Goal: Task Accomplishment & Management: Use online tool/utility

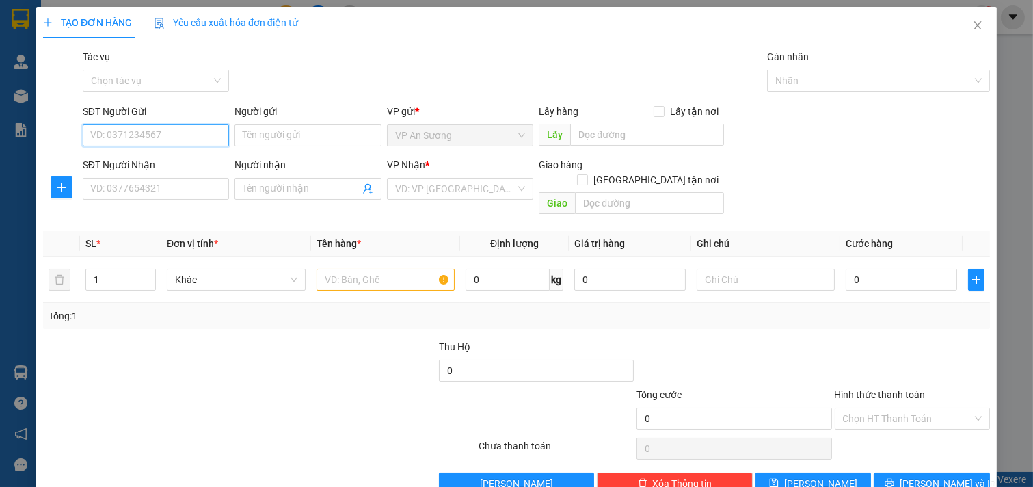
click at [172, 130] on input "SĐT Người Gửi" at bounding box center [156, 135] width 147 height 22
click at [190, 135] on input "SĐT Người Gửi" at bounding box center [156, 135] width 147 height 22
click at [179, 162] on div "0776796986" at bounding box center [154, 162] width 129 height 15
type input "0776796986"
type input "vp q12"
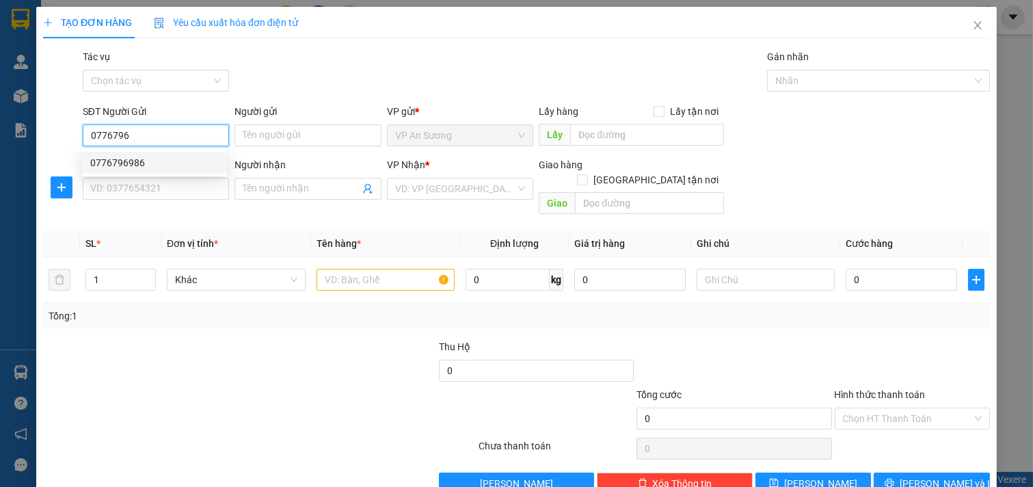
type input "0938092939"
type input "thành cf"
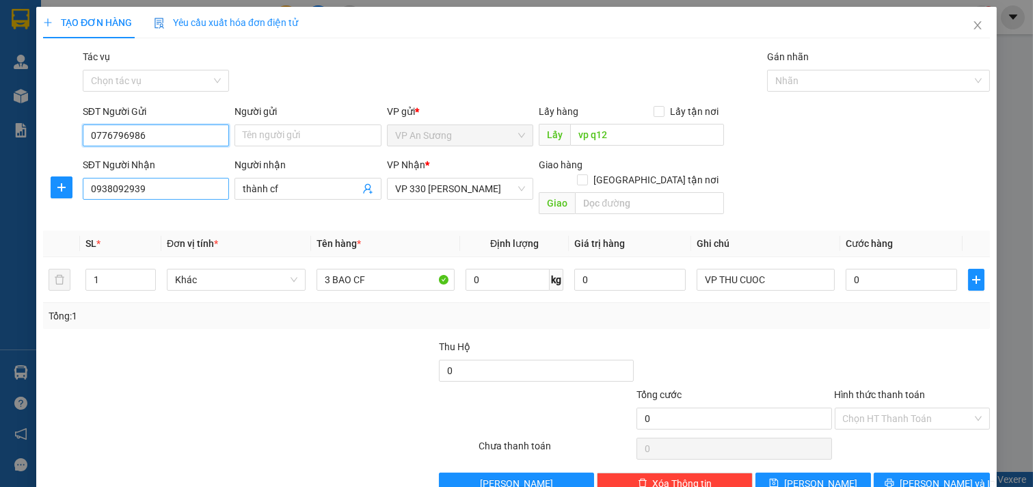
type input "0776796986"
click at [172, 194] on input "0938092939" at bounding box center [156, 189] width 147 height 22
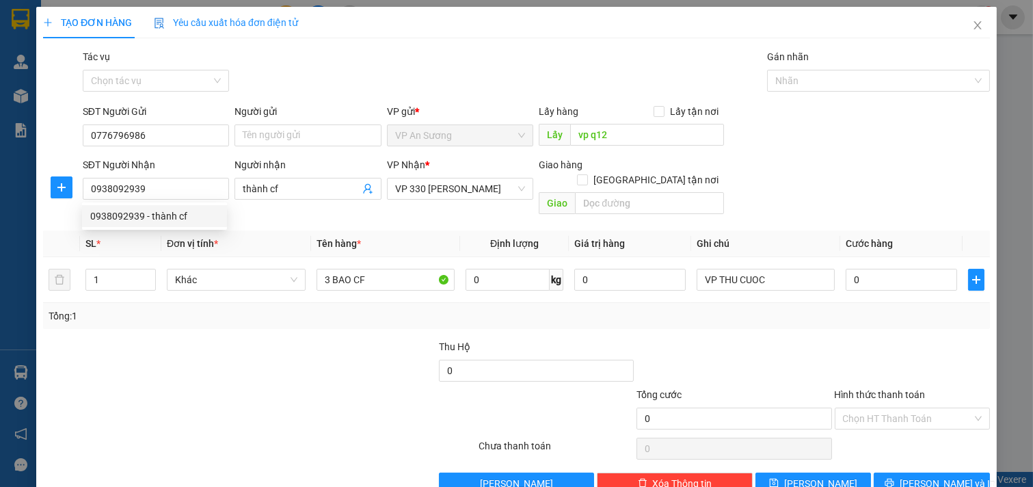
click at [140, 339] on div at bounding box center [141, 363] width 198 height 48
click at [122, 271] on input "1" at bounding box center [120, 279] width 69 height 21
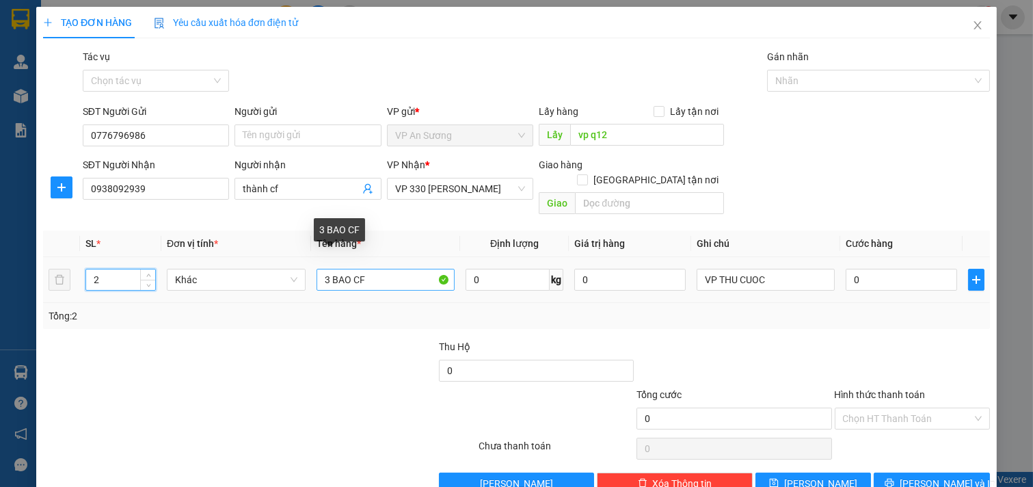
type input "2"
click at [329, 269] on input "3 BAO CF" at bounding box center [386, 280] width 139 height 22
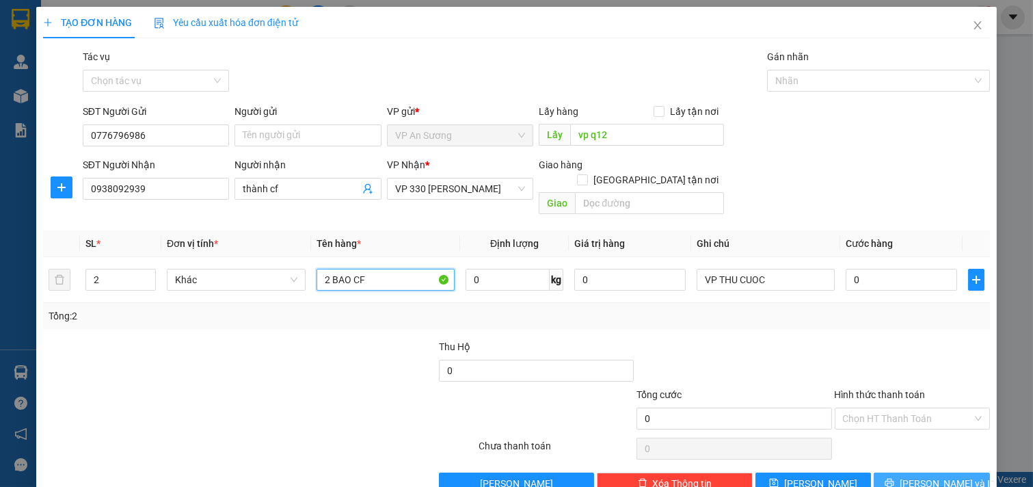
type input "2 BAO CF"
click at [894, 478] on icon "printer" at bounding box center [890, 483] width 10 height 10
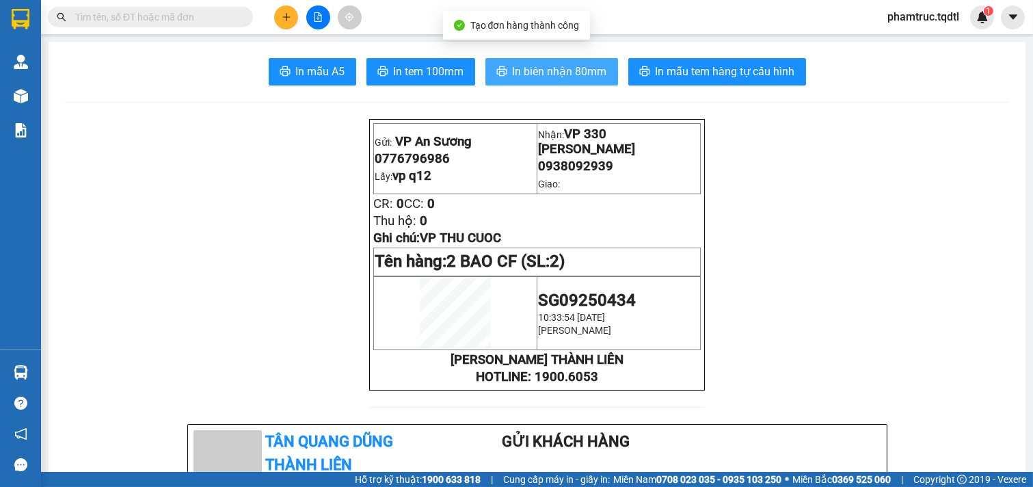
click at [588, 77] on span "In biên nhận 80mm" at bounding box center [560, 71] width 94 height 17
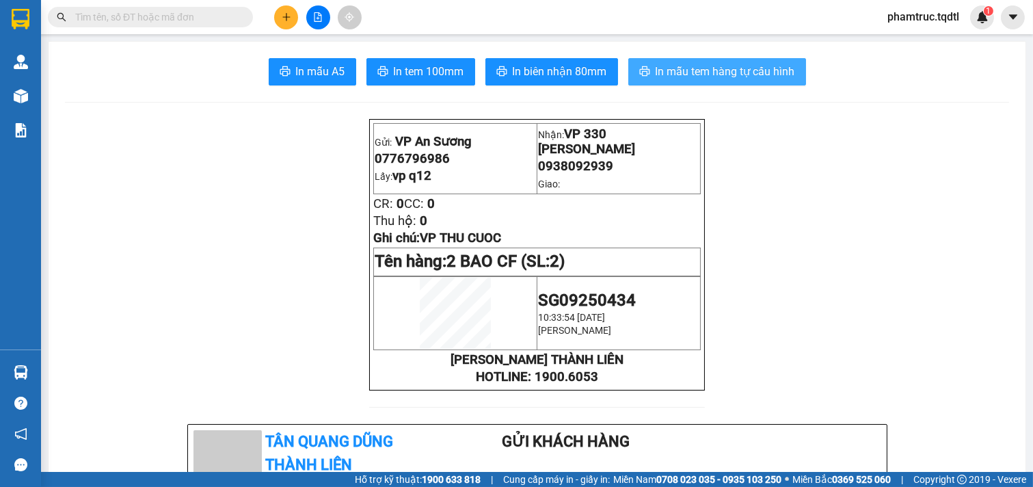
click at [757, 79] on span "In mẫu tem hàng tự cấu hình" at bounding box center [726, 71] width 140 height 17
click at [723, 79] on span "In mẫu tem hàng tự cấu hình" at bounding box center [726, 71] width 140 height 17
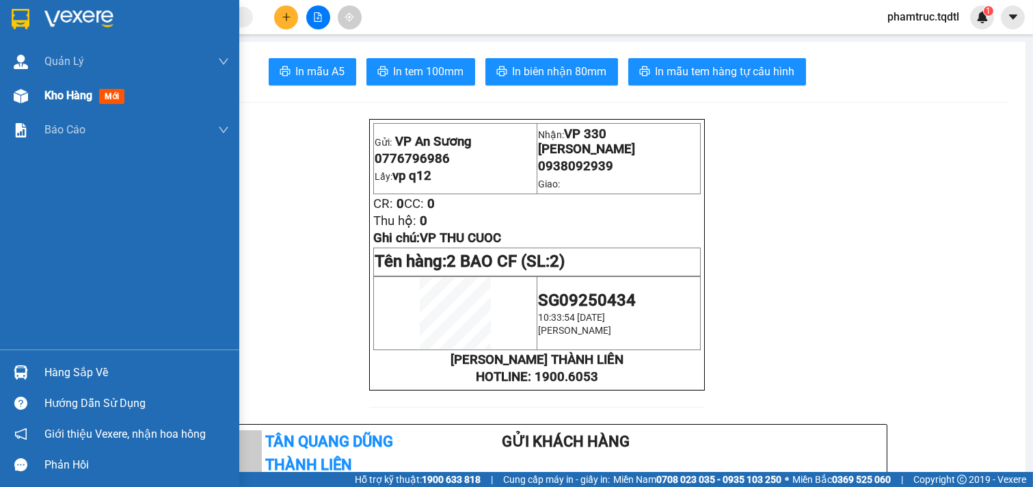
click at [31, 92] on div at bounding box center [21, 96] width 24 height 24
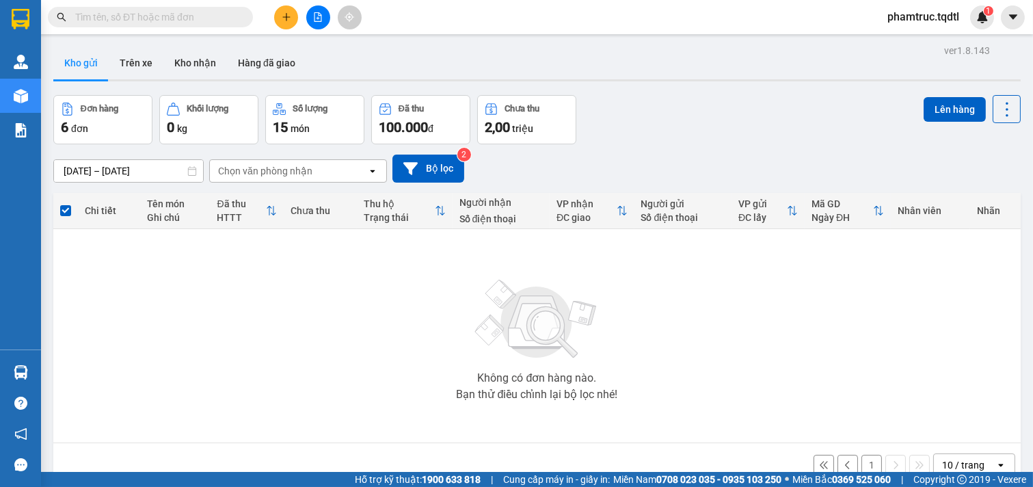
click at [66, 208] on span at bounding box center [65, 210] width 11 height 11
click at [66, 204] on input "checkbox" at bounding box center [66, 204] width 0 height 0
click at [315, 14] on icon "file-add" at bounding box center [319, 17] width 8 height 10
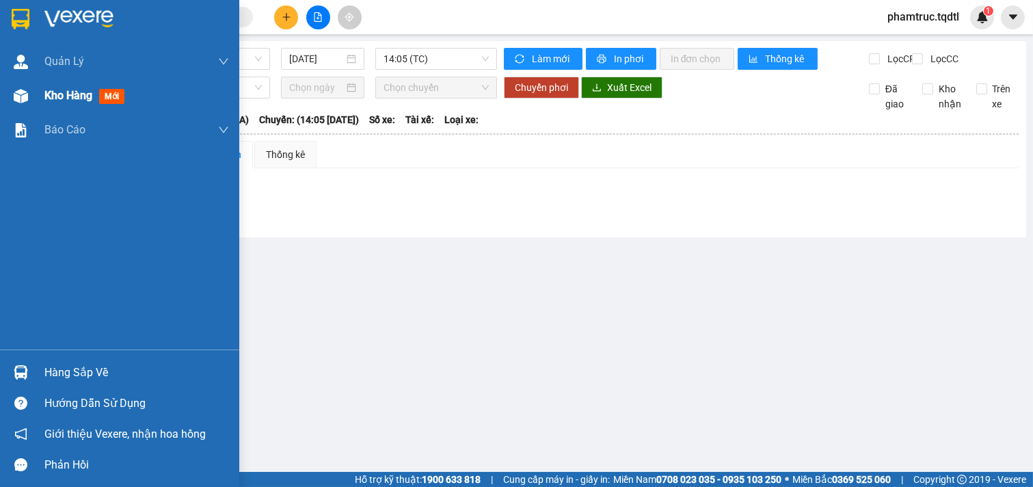
click at [30, 90] on div at bounding box center [21, 96] width 24 height 24
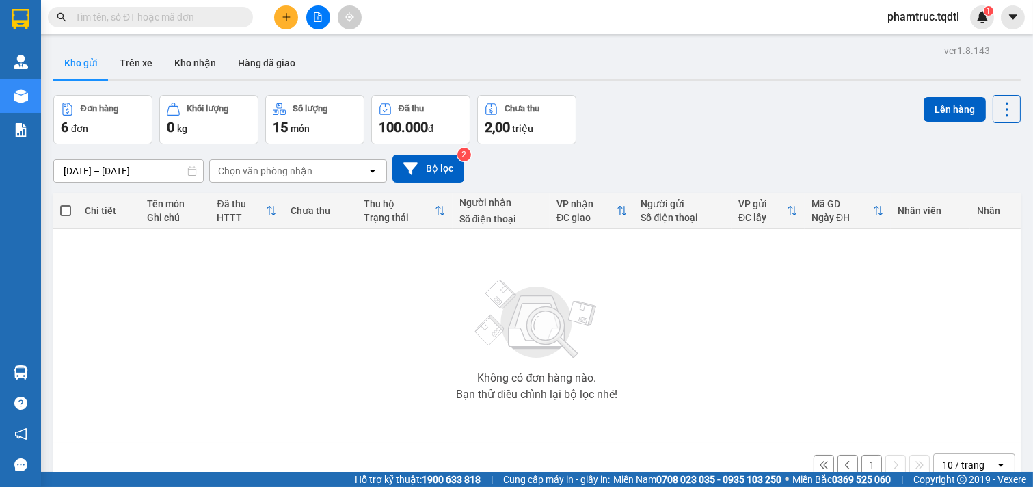
click at [120, 118] on div "6 đơn" at bounding box center [103, 127] width 84 height 19
click at [84, 130] on span "đơn" at bounding box center [79, 128] width 17 height 11
click at [85, 118] on div "6 đơn" at bounding box center [103, 127] width 84 height 19
click at [85, 116] on button "Đơn hàng 6 đơn" at bounding box center [102, 119] width 99 height 49
click at [185, 58] on button "Kho nhận" at bounding box center [195, 63] width 64 height 33
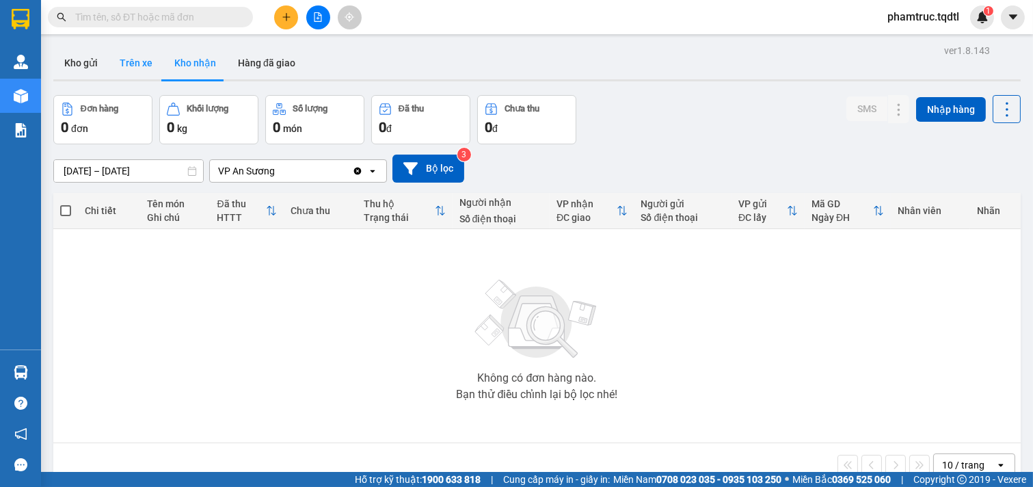
click at [146, 63] on button "Trên xe" at bounding box center [136, 63] width 55 height 33
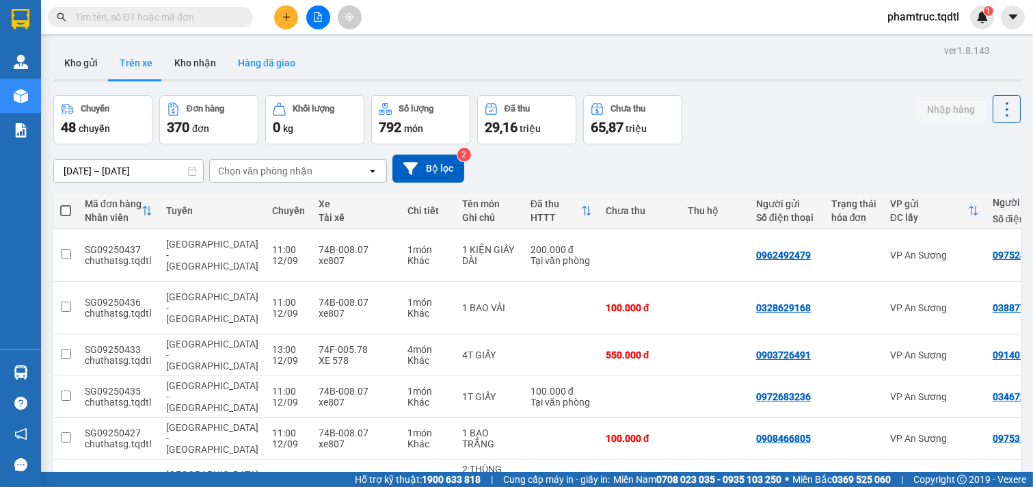
click at [258, 66] on button "Hàng đã giao" at bounding box center [266, 63] width 79 height 33
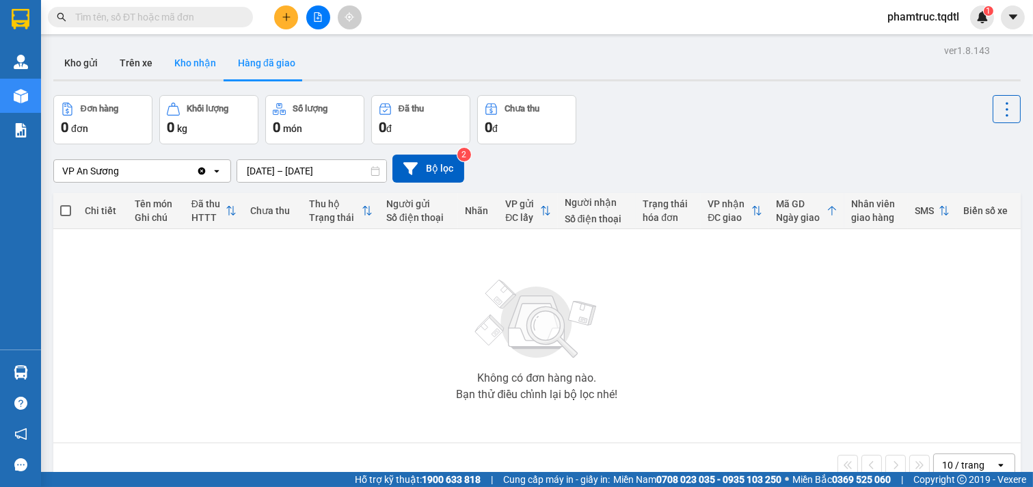
click at [204, 64] on button "Kho nhận" at bounding box center [195, 63] width 64 height 33
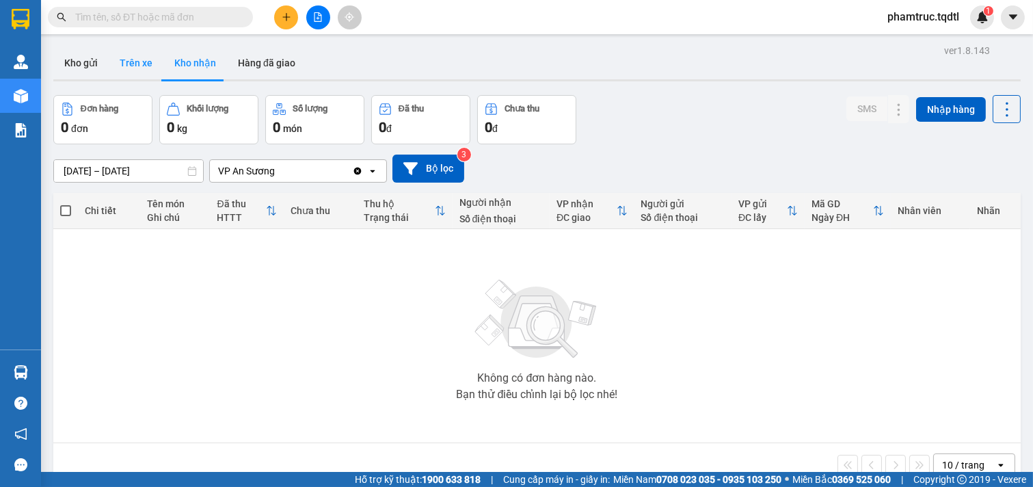
click at [148, 65] on button "Trên xe" at bounding box center [136, 63] width 55 height 33
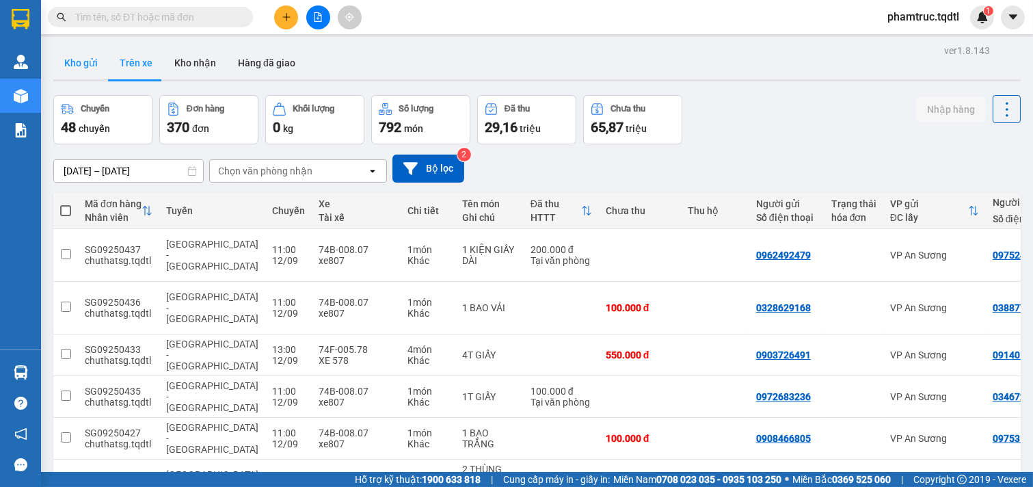
click at [90, 66] on button "Kho gửi" at bounding box center [80, 63] width 55 height 33
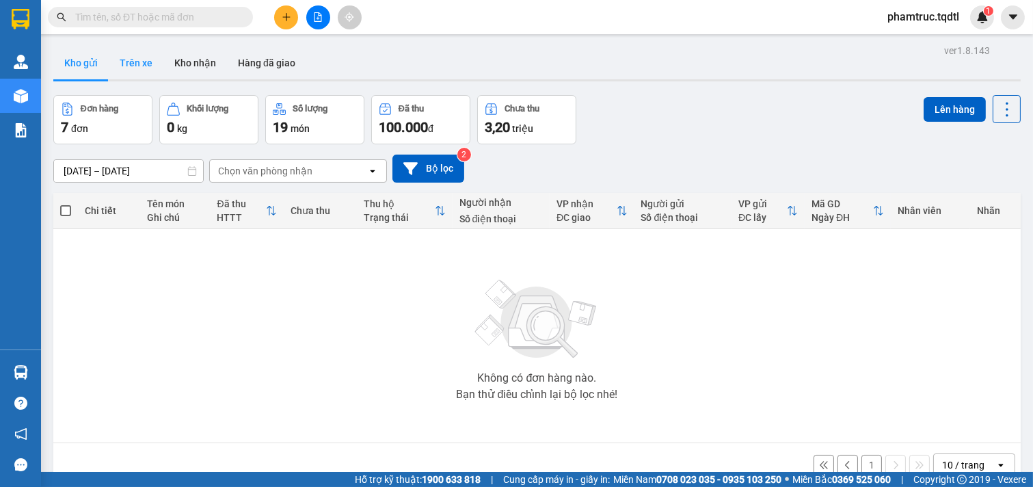
click at [152, 59] on button "Trên xe" at bounding box center [136, 63] width 55 height 33
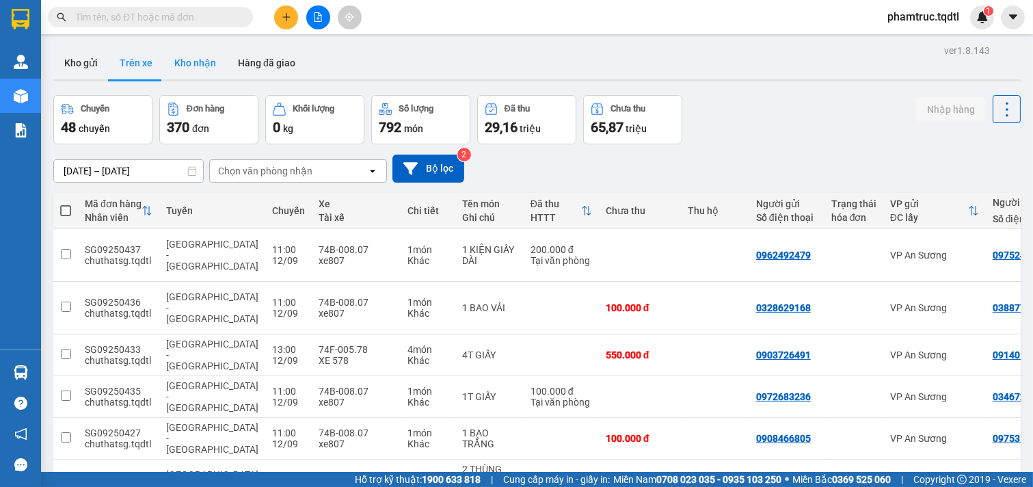
click at [185, 65] on button "Kho nhận" at bounding box center [195, 63] width 64 height 33
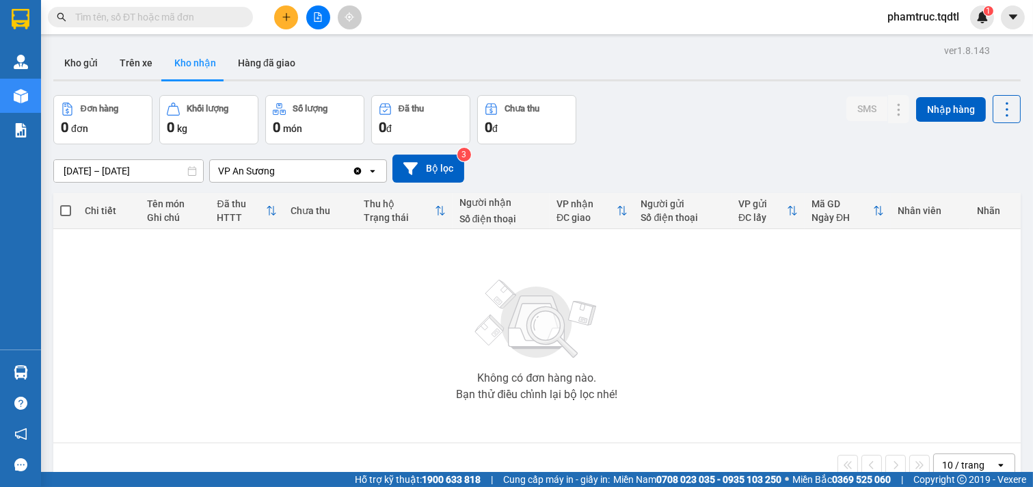
click at [371, 171] on icon at bounding box center [372, 171] width 5 height 3
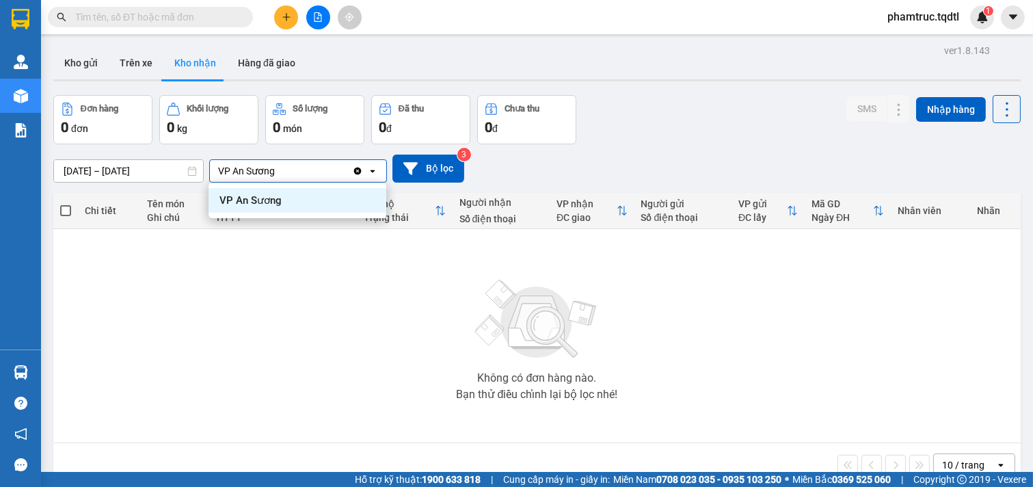
click at [332, 202] on div "VP An Sương" at bounding box center [298, 200] width 178 height 25
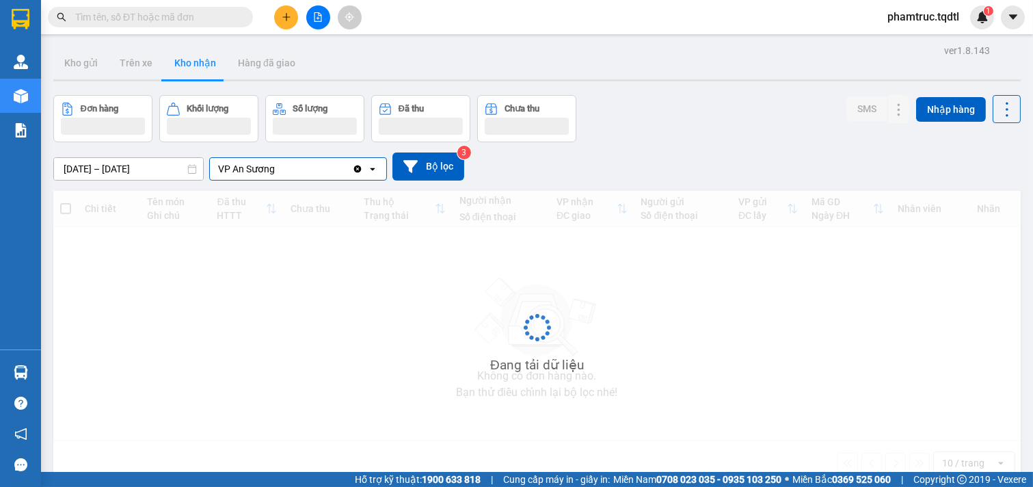
click at [277, 317] on div "Đang tải dữ liệu" at bounding box center [537, 338] width 968 height 294
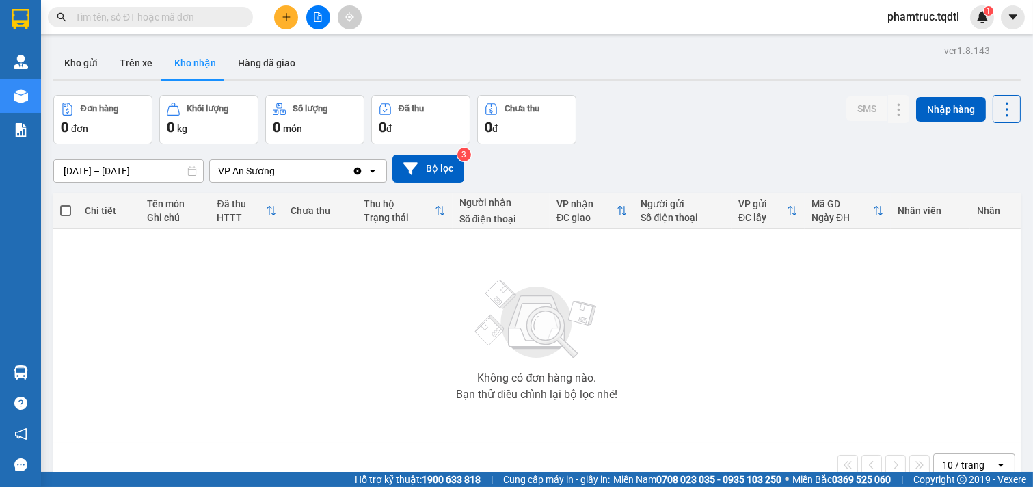
click at [310, 168] on div "VP An Sương" at bounding box center [281, 171] width 142 height 22
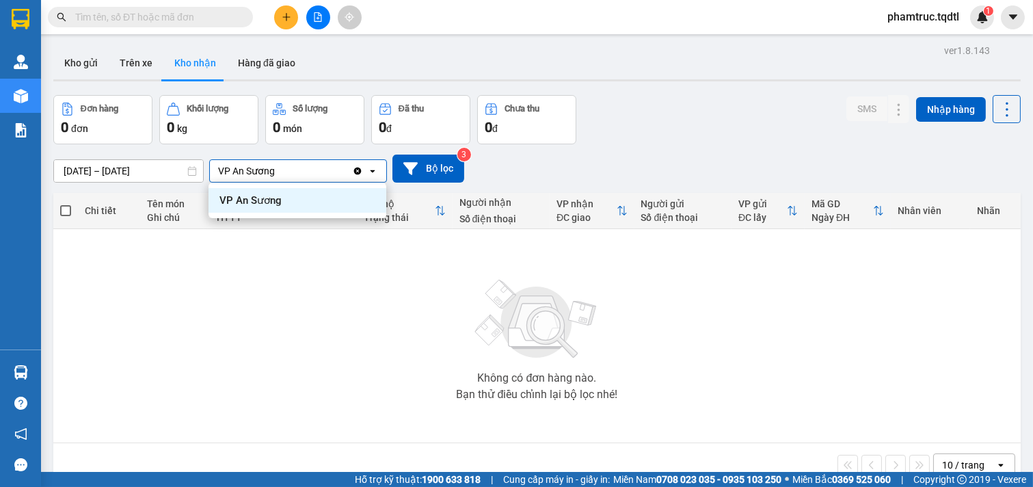
click at [292, 189] on ul "VP An Sương" at bounding box center [298, 201] width 178 height 36
click at [290, 203] on div "VP An Sương" at bounding box center [298, 200] width 178 height 25
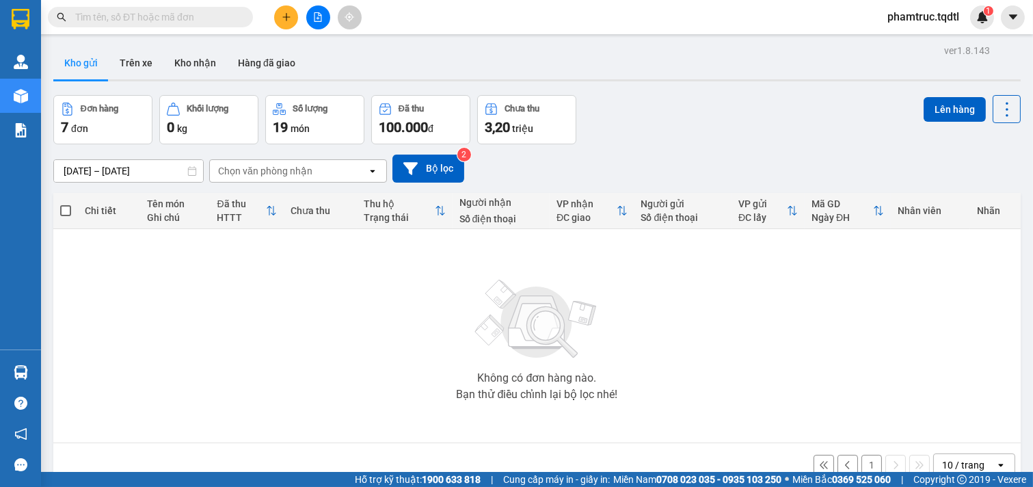
scroll to position [63, 0]
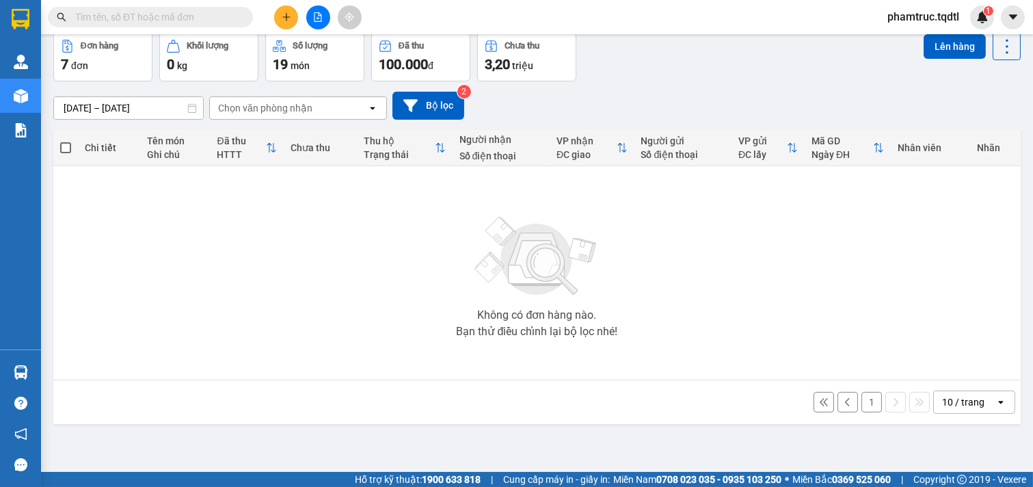
click at [969, 403] on div "10 / trang" at bounding box center [963, 402] width 42 height 14
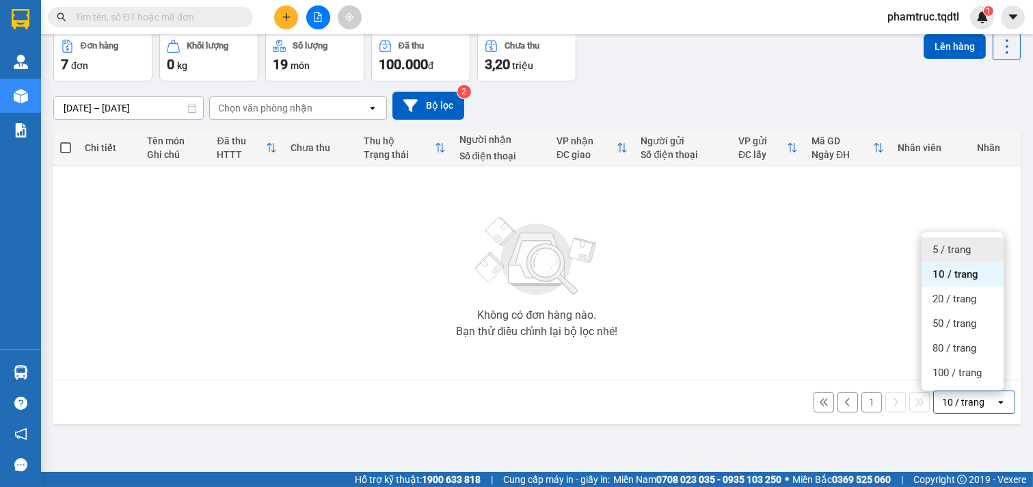
click at [951, 247] on span "5 / trang" at bounding box center [952, 250] width 38 height 14
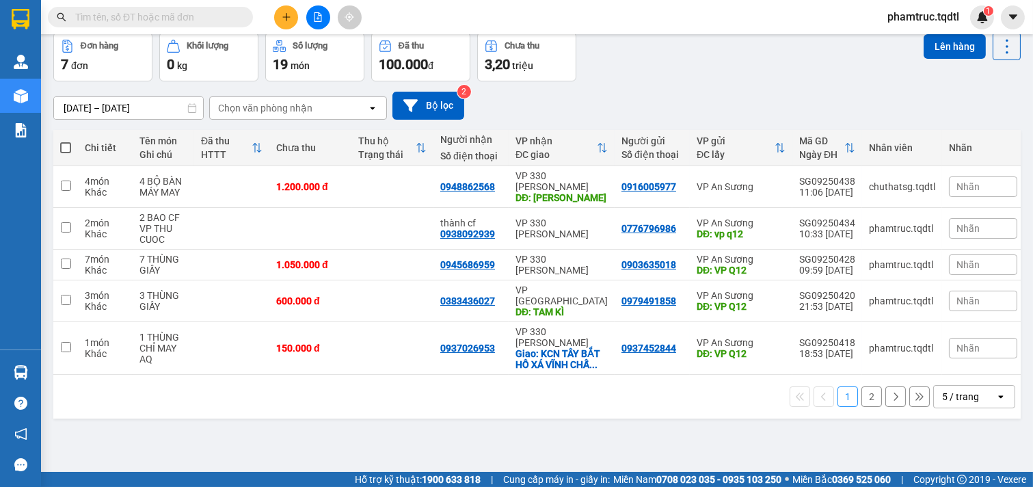
click at [862, 386] on button "2" at bounding box center [872, 396] width 21 height 21
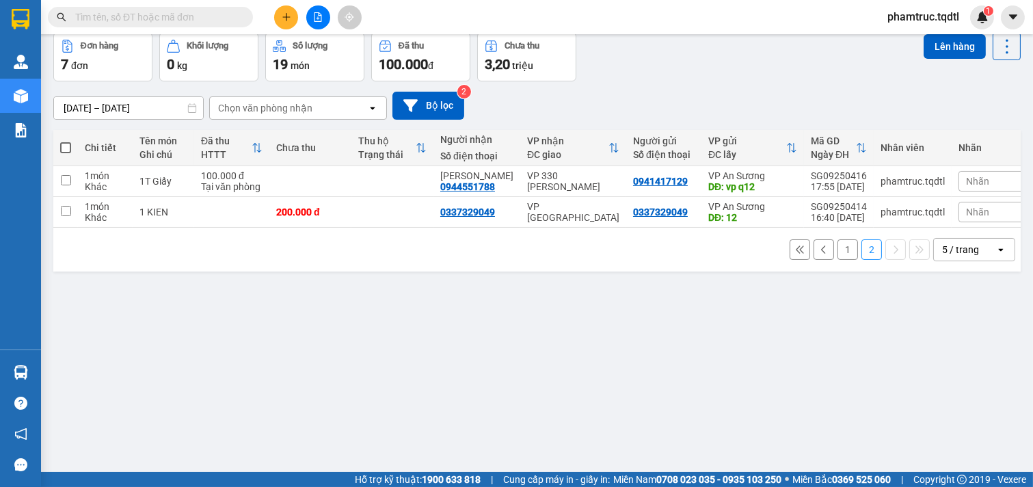
scroll to position [0, 0]
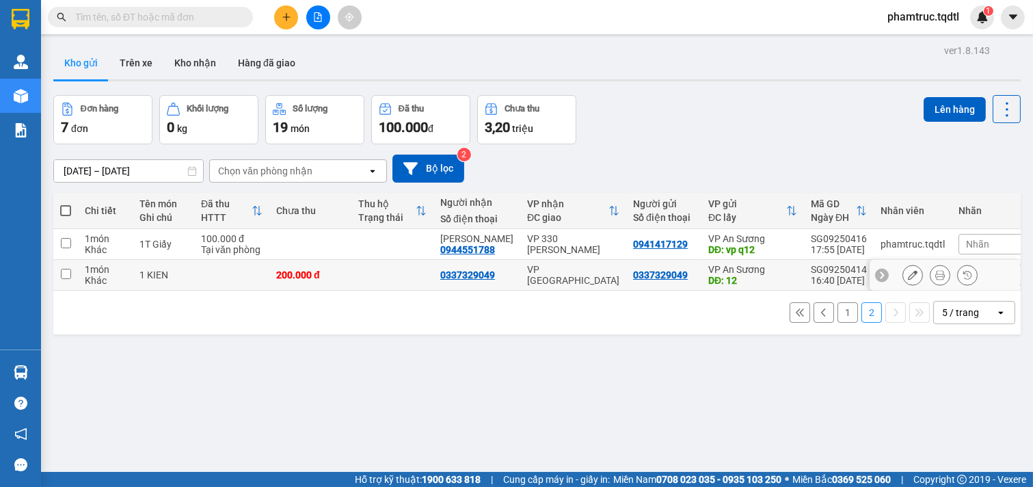
click at [69, 271] on input "checkbox" at bounding box center [66, 274] width 10 height 10
checkbox input "true"
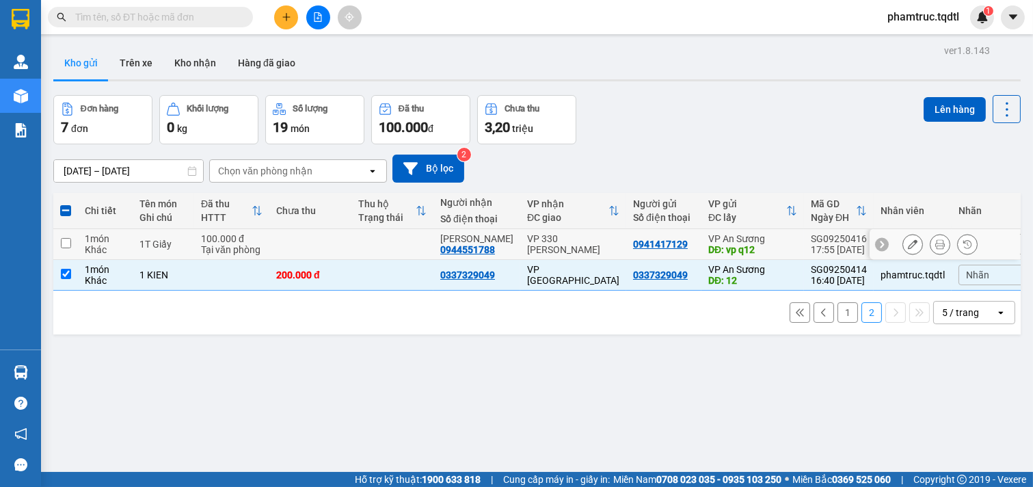
click at [62, 248] on td at bounding box center [65, 244] width 25 height 31
checkbox input "true"
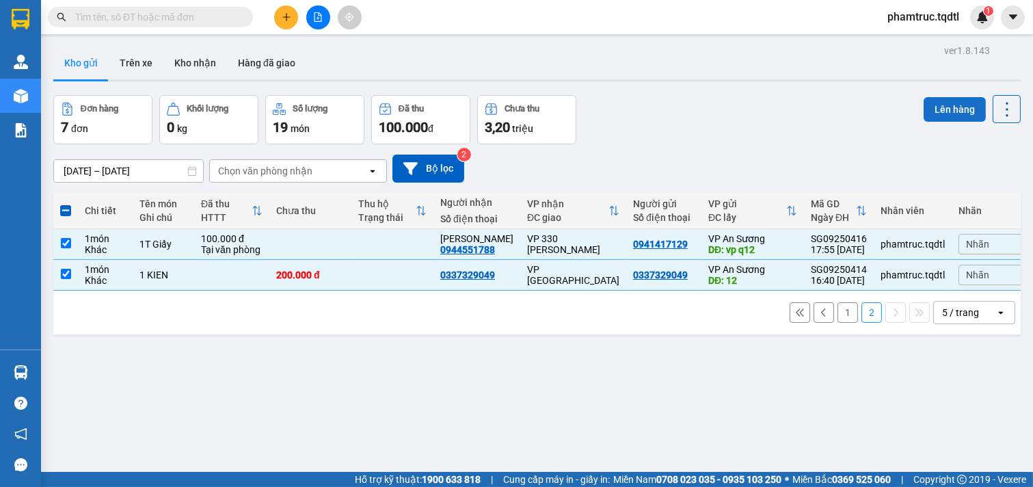
click at [938, 108] on button "Lên hàng" at bounding box center [955, 109] width 62 height 25
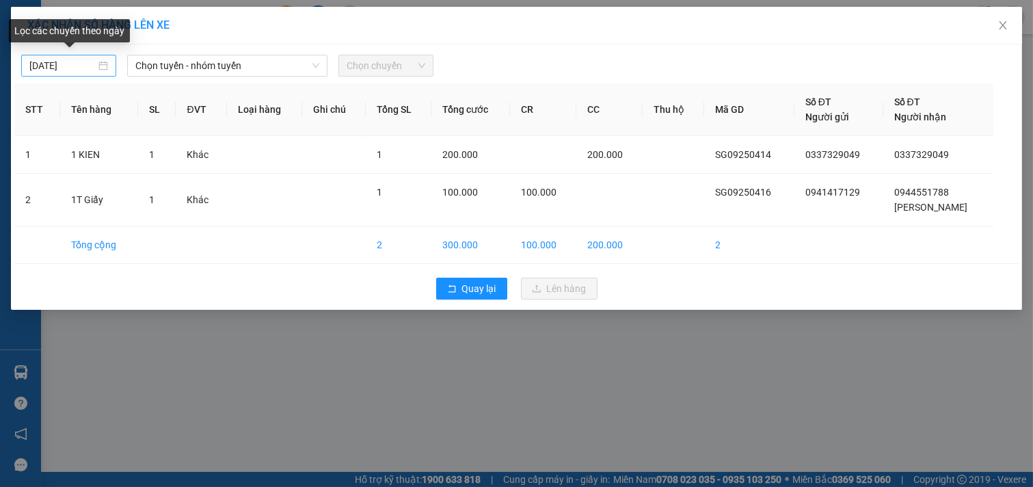
click at [37, 64] on input "[DATE]" at bounding box center [62, 65] width 66 height 15
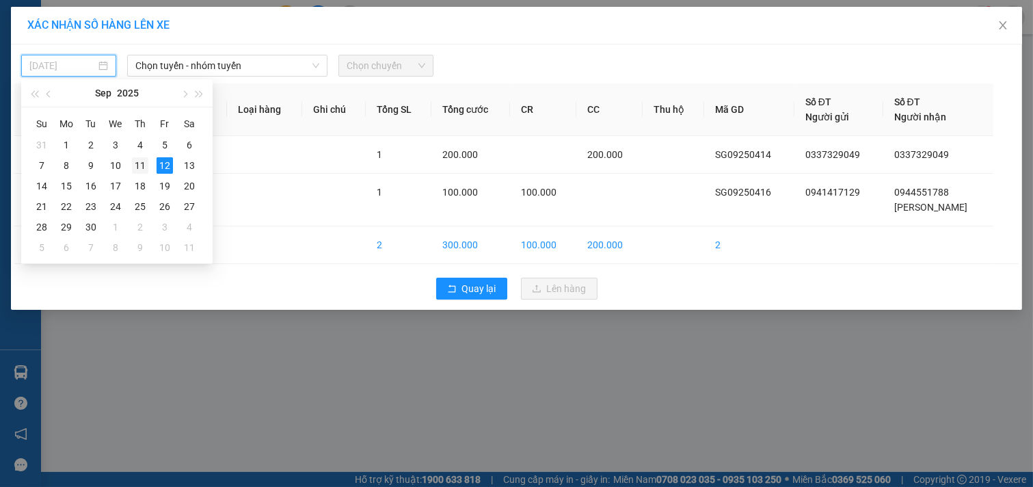
drag, startPoint x: 135, startPoint y: 171, endPoint x: 170, endPoint y: 111, distance: 69.6
click at [135, 171] on div "11" at bounding box center [140, 165] width 16 height 16
type input "11/09/2025"
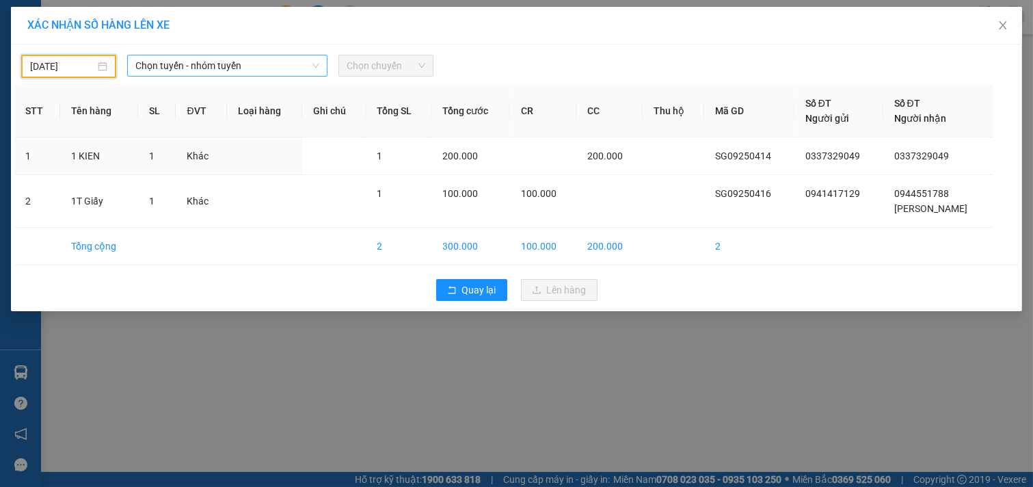
click at [206, 65] on span "Chọn tuyến - nhóm tuyến" at bounding box center [227, 65] width 184 height 21
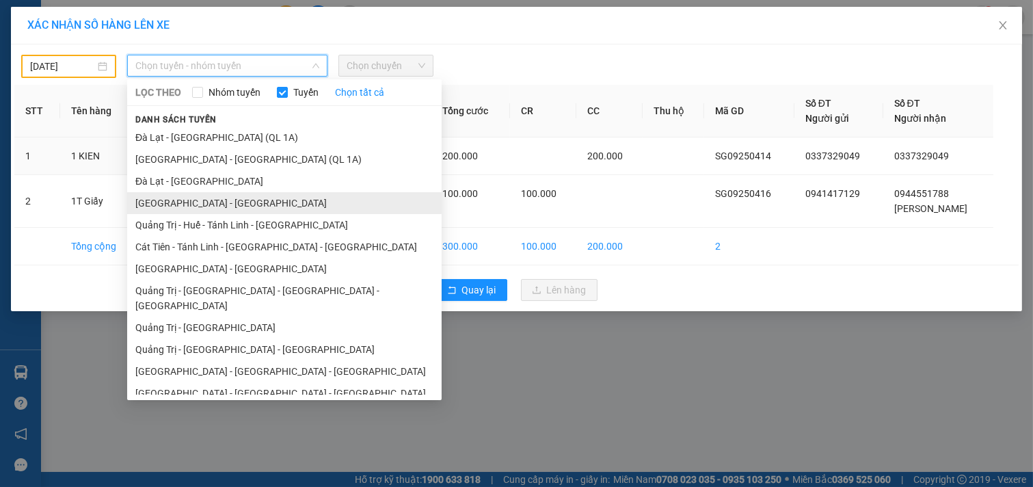
click at [181, 196] on li "[GEOGRAPHIC_DATA] - [GEOGRAPHIC_DATA]" at bounding box center [284, 203] width 315 height 22
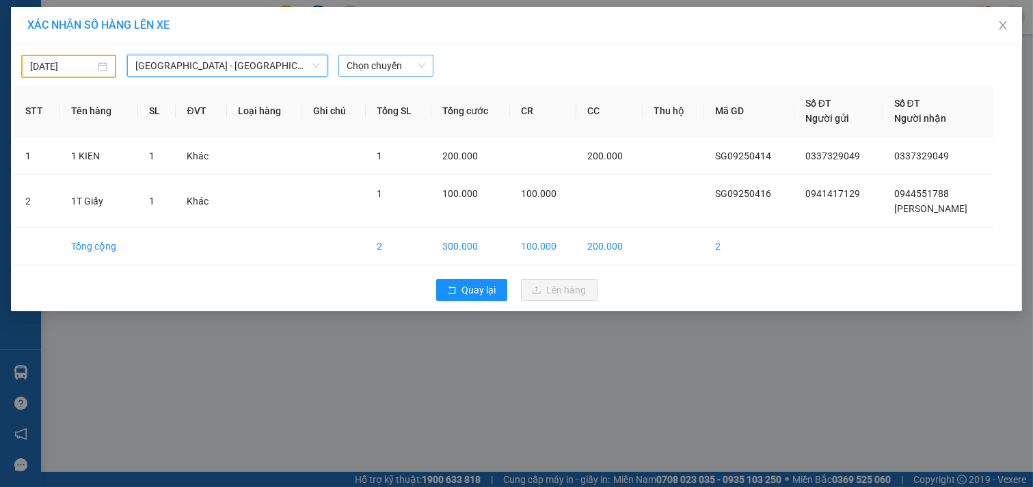
click at [410, 65] on span "Chọn chuyến" at bounding box center [386, 65] width 79 height 21
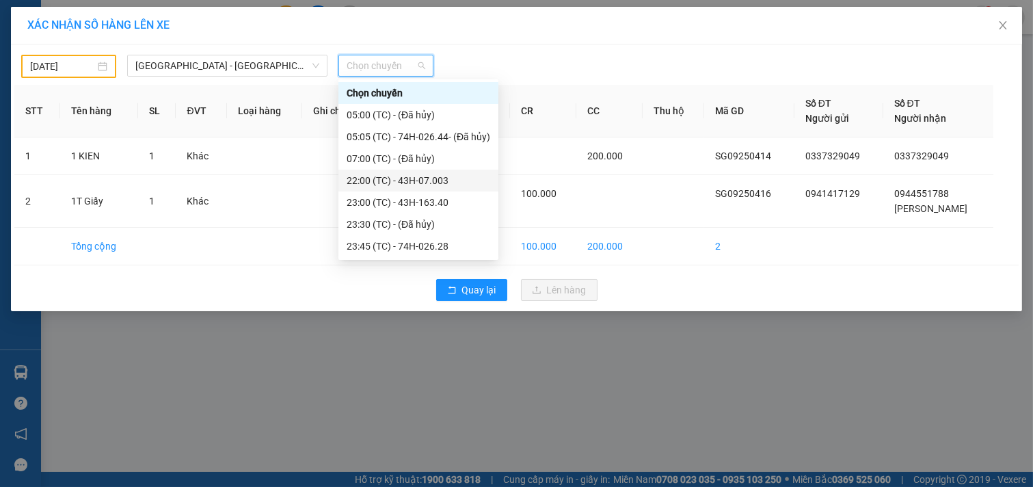
click at [406, 181] on div "22:00 (TC) - 43H-07.003" at bounding box center [419, 180] width 144 height 15
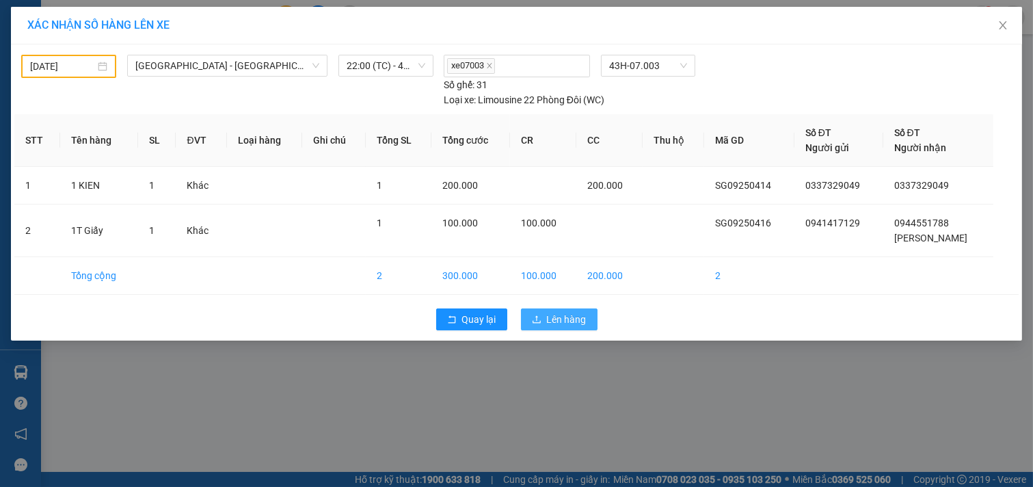
click at [546, 316] on button "Lên hàng" at bounding box center [559, 319] width 77 height 22
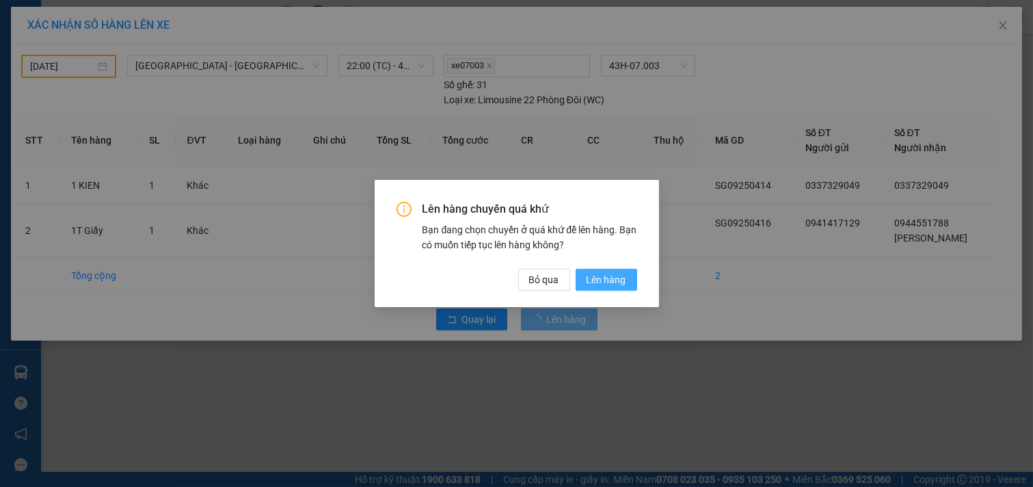
click at [597, 282] on span "Lên hàng" at bounding box center [607, 279] width 40 height 15
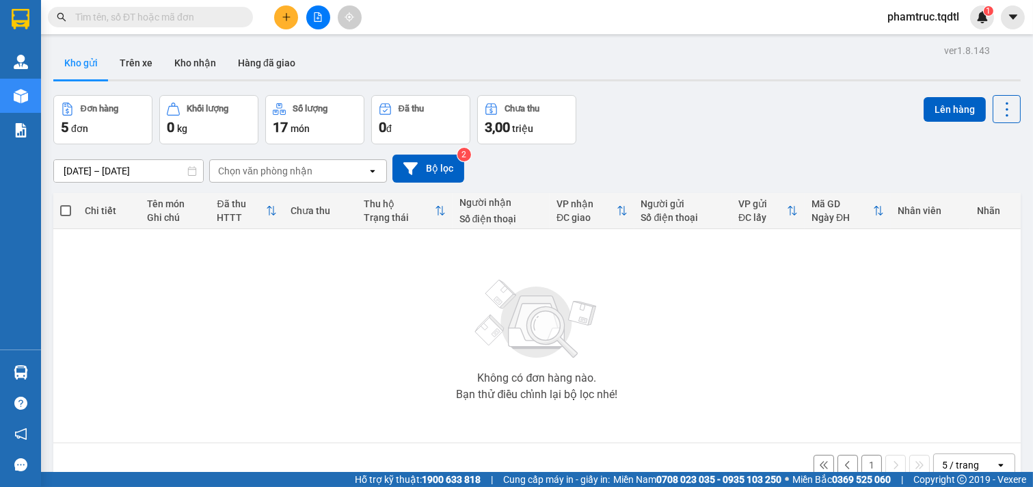
click at [672, 323] on div "Không có đơn hàng nào. Bạn thử điều chỉnh lại bộ lọc nhé!" at bounding box center [537, 335] width 954 height 205
click at [419, 168] on button "Bộ lọc" at bounding box center [429, 169] width 72 height 28
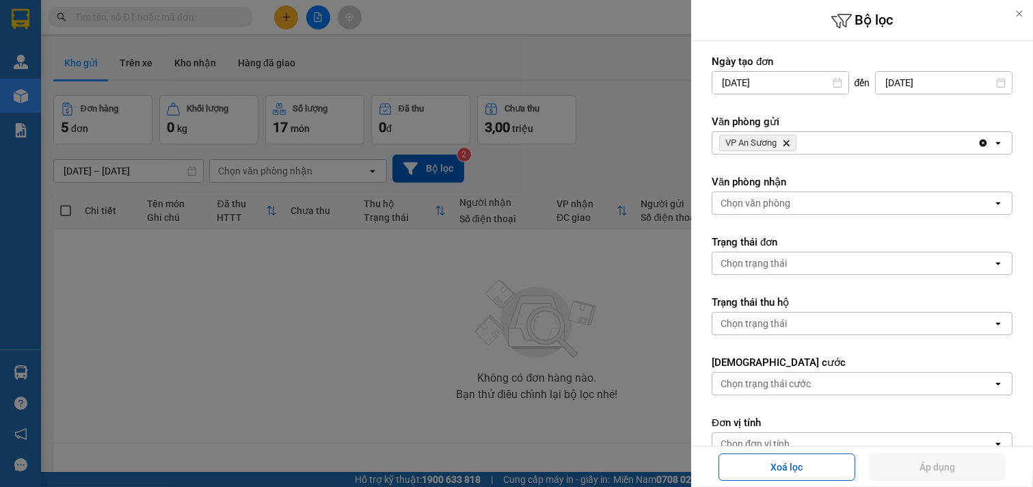
click at [536, 293] on div at bounding box center [516, 243] width 1033 height 487
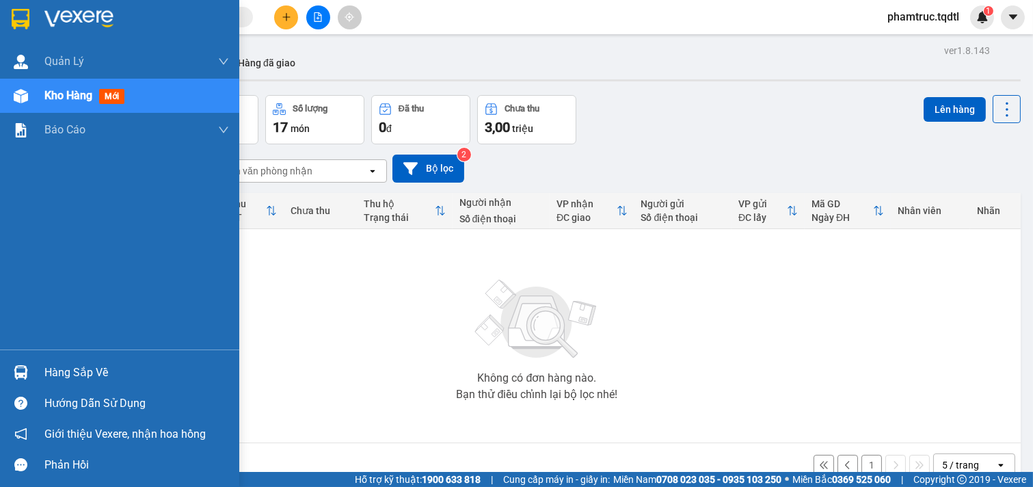
click at [31, 92] on div at bounding box center [21, 96] width 24 height 24
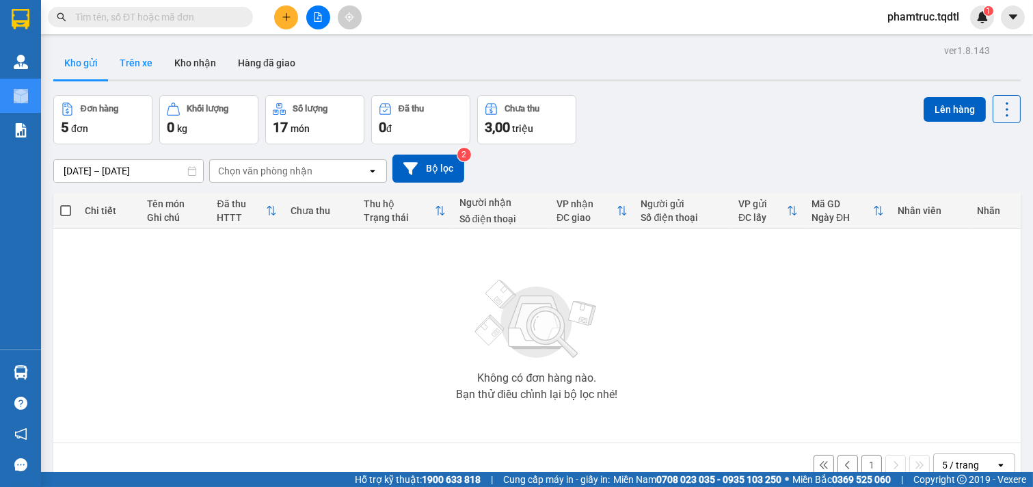
click at [144, 57] on button "Trên xe" at bounding box center [136, 63] width 55 height 33
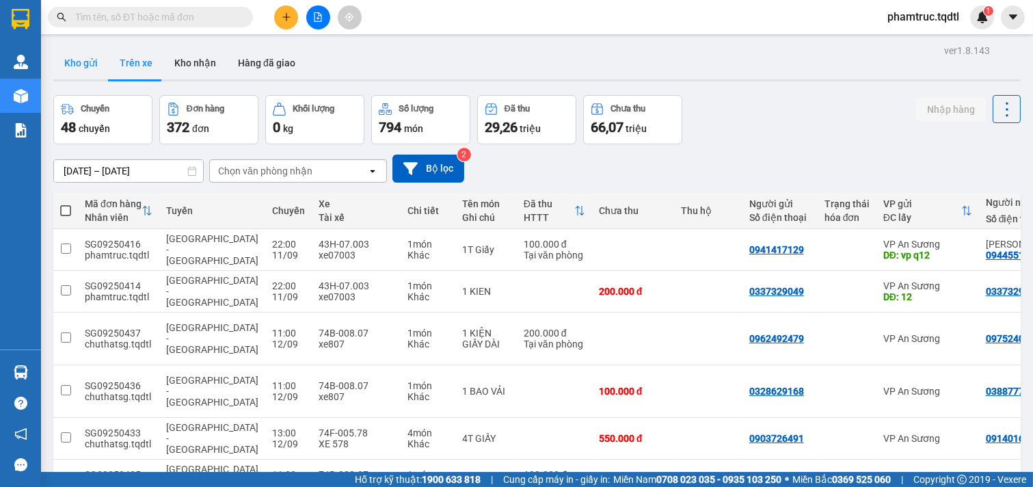
click at [85, 58] on button "Kho gửi" at bounding box center [80, 63] width 55 height 33
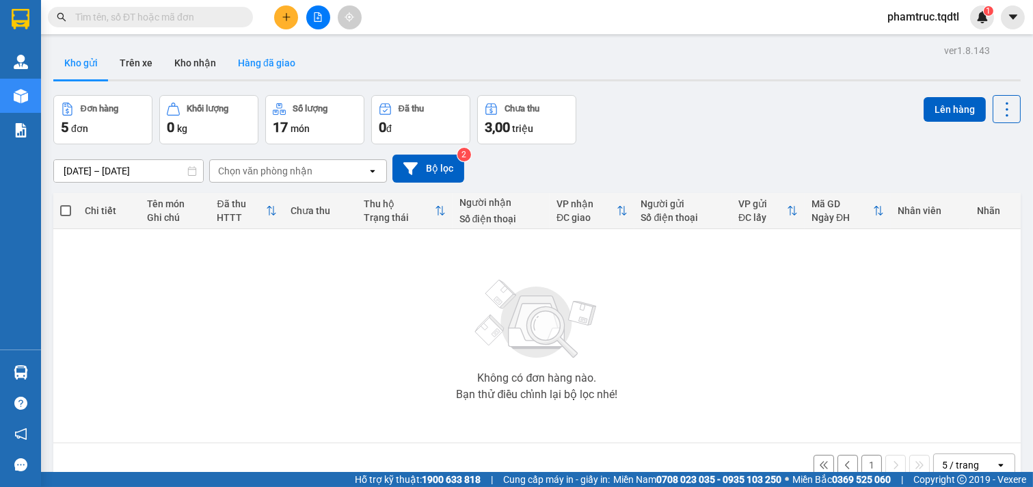
click at [254, 57] on button "Hàng đã giao" at bounding box center [266, 63] width 79 height 33
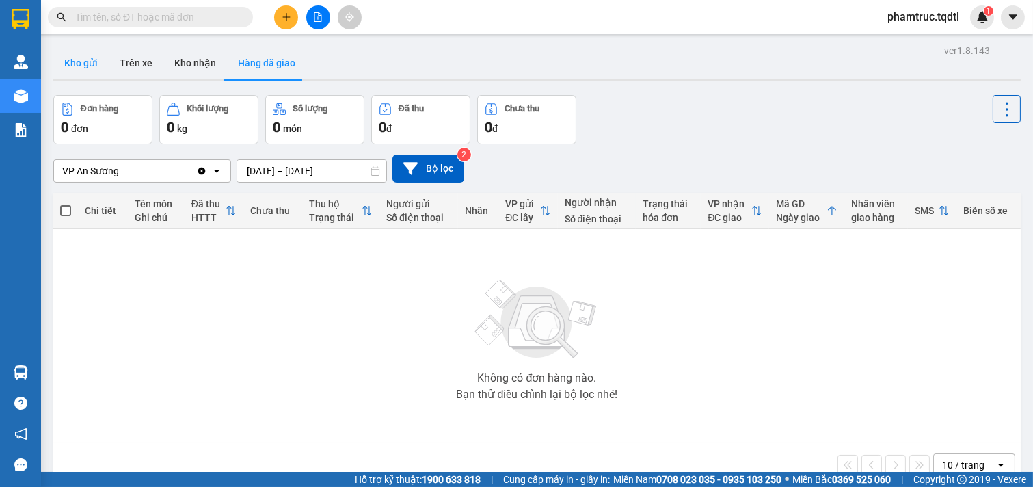
click at [97, 68] on button "Kho gửi" at bounding box center [80, 63] width 55 height 33
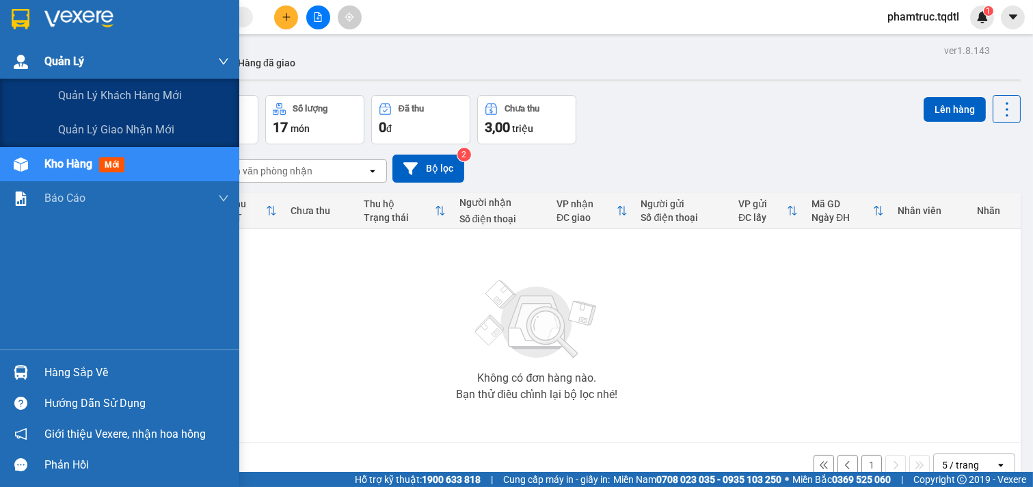
click at [14, 58] on img at bounding box center [21, 62] width 14 height 14
click at [38, 57] on div "Quản Lý" at bounding box center [119, 61] width 239 height 34
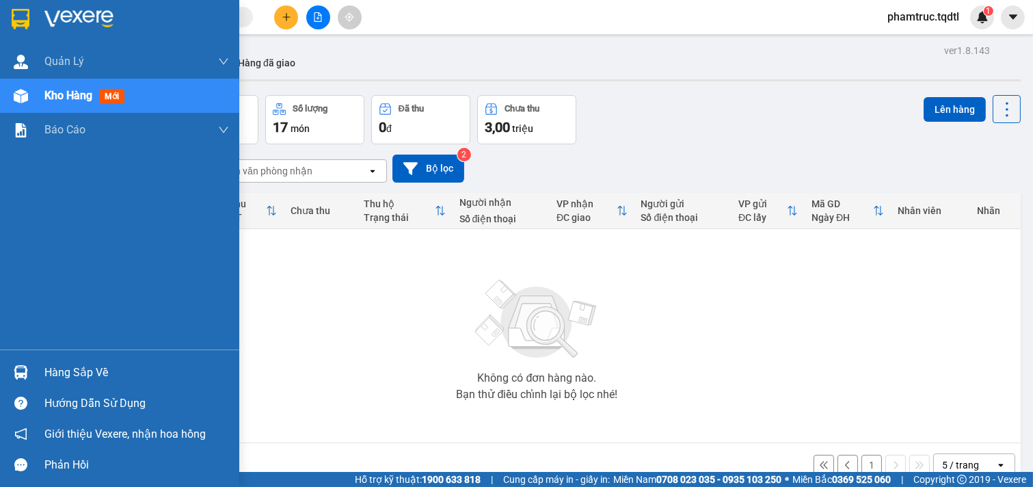
click at [51, 97] on span "Kho hàng" at bounding box center [68, 95] width 48 height 13
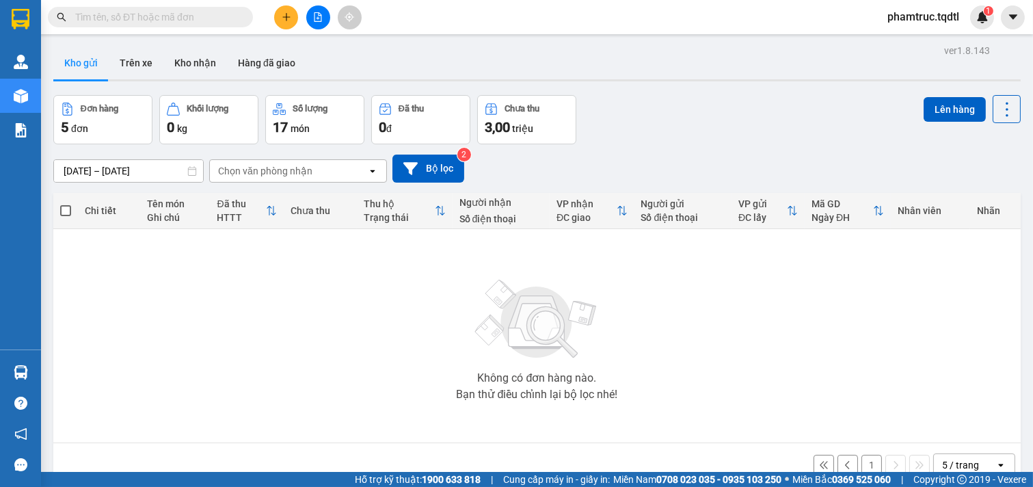
drag, startPoint x: 286, startPoint y: 235, endPoint x: 276, endPoint y: 248, distance: 17.1
click at [284, 243] on div "Không có đơn hàng nào. Bạn thử điều chỉnh lại bộ lọc nhé!" at bounding box center [537, 335] width 954 height 205
click at [269, 254] on div "Không có đơn hàng nào. Bạn thử điều chỉnh lại bộ lọc nhé!" at bounding box center [537, 335] width 954 height 205
click at [453, 169] on button "Bộ lọc" at bounding box center [429, 169] width 72 height 28
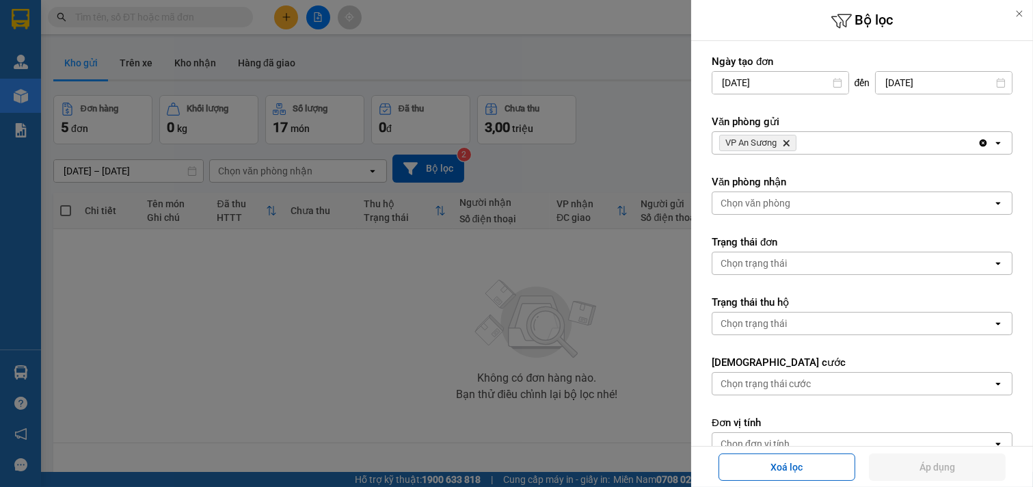
click at [1017, 14] on icon at bounding box center [1020, 14] width 10 height 10
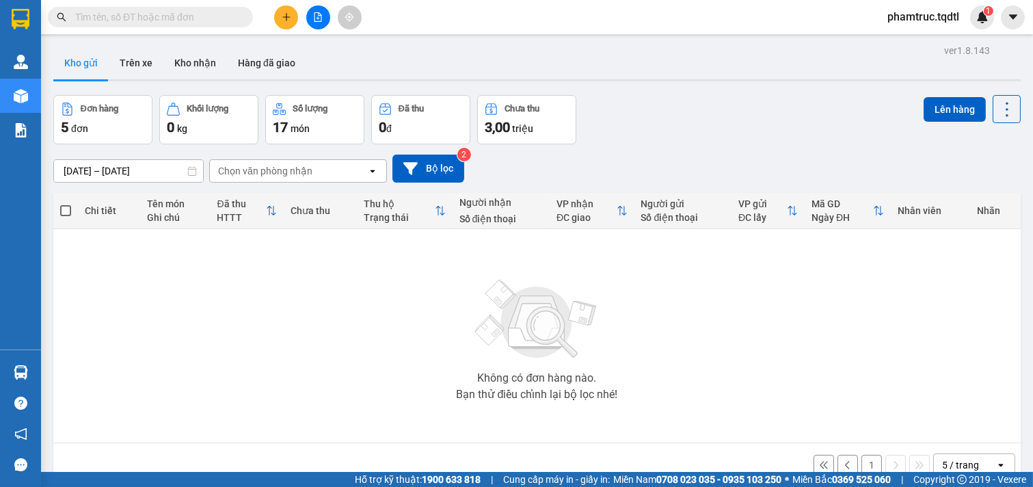
scroll to position [63, 0]
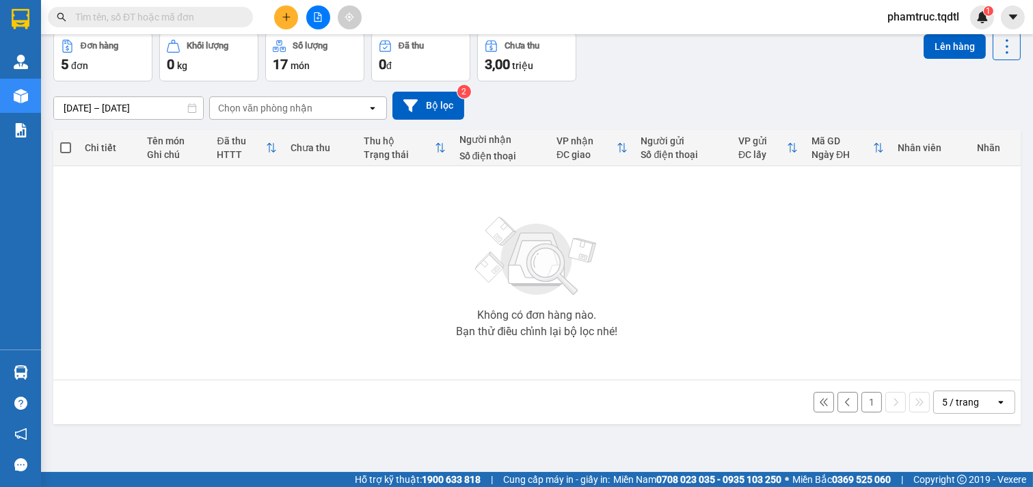
click at [973, 397] on div "5 / trang" at bounding box center [965, 402] width 62 height 22
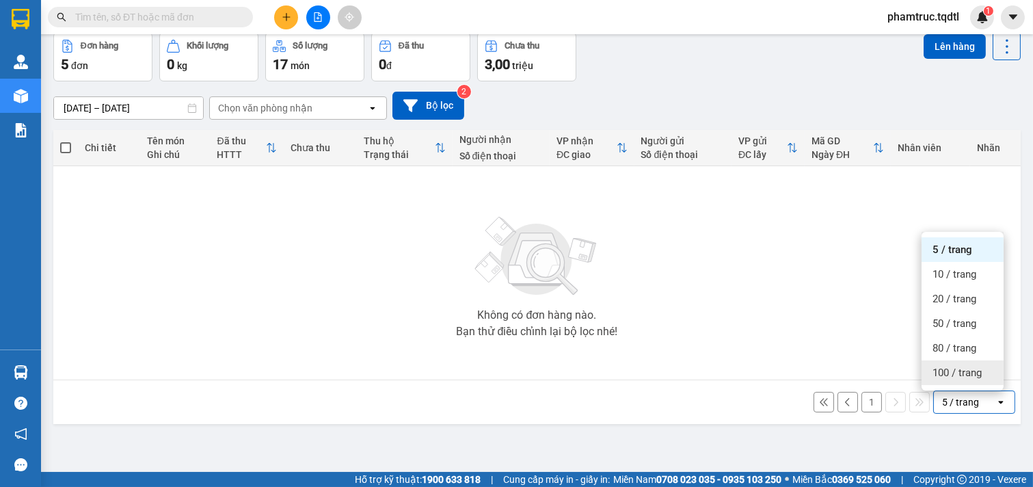
click at [953, 369] on span "100 / trang" at bounding box center [957, 373] width 49 height 14
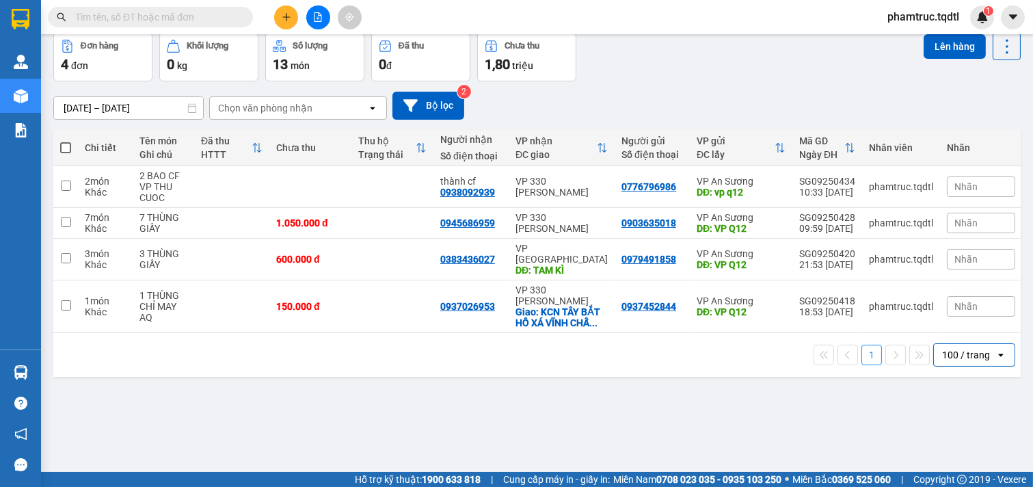
click at [942, 348] on div "100 / trang" at bounding box center [966, 355] width 48 height 14
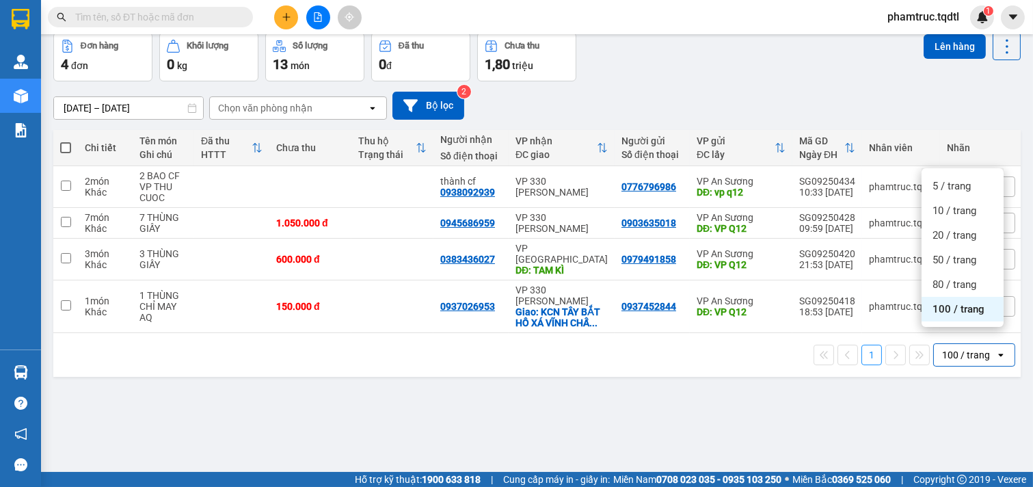
click at [925, 414] on div "ver 1.8.143 Kho gửi Trên xe Kho nhận Hàng đã giao Đơn hàng 4 đơn Khối lượng 0 k…" at bounding box center [537, 221] width 979 height 487
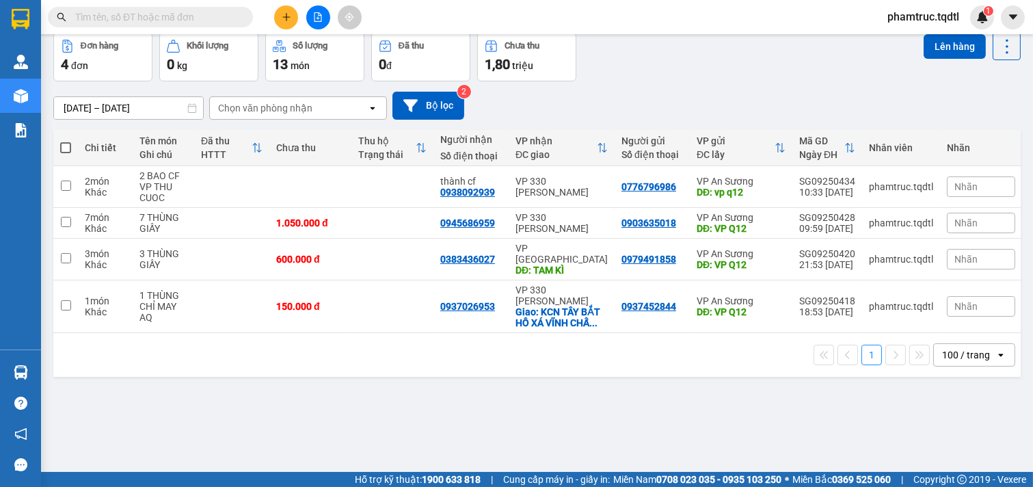
scroll to position [0, 0]
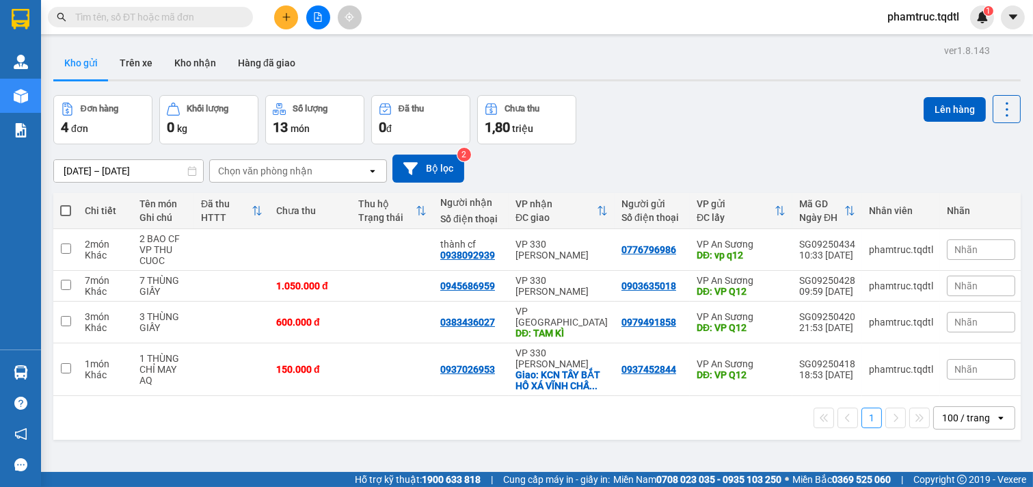
click at [957, 411] on div "100 / trang" at bounding box center [966, 418] width 48 height 14
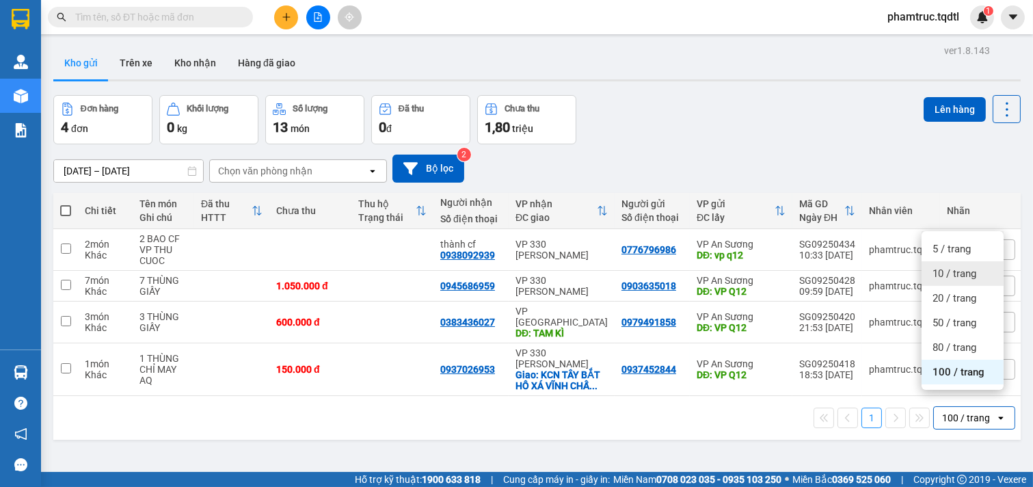
click at [952, 271] on span "10 / trang" at bounding box center [955, 274] width 44 height 14
